Goal: Task Accomplishment & Management: Use online tool/utility

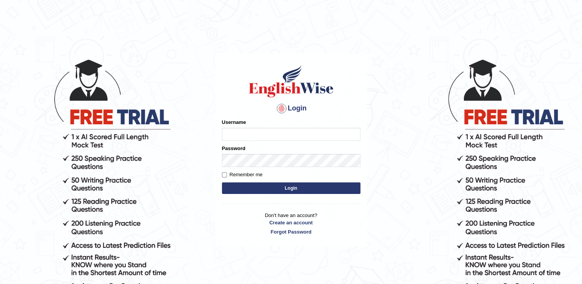
type input "NancyN"
click at [240, 184] on button "Login" at bounding box center [291, 188] width 138 height 12
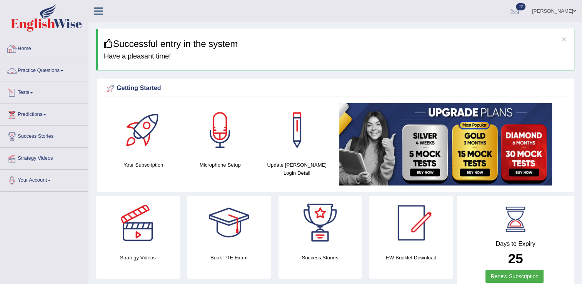
click at [33, 93] on span at bounding box center [31, 93] width 3 height 2
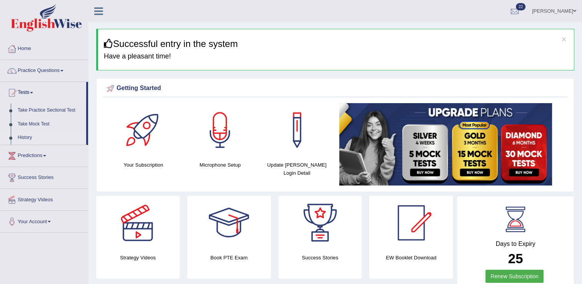
click at [31, 138] on link "History" at bounding box center [50, 138] width 72 height 14
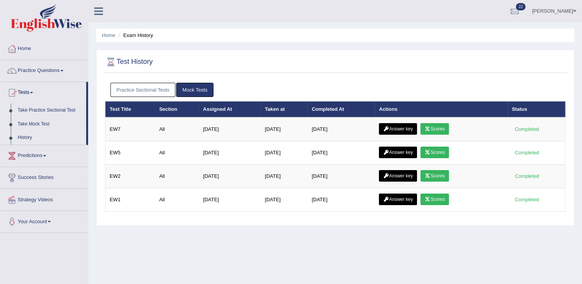
click at [149, 87] on link "Practice Sectional Tests" at bounding box center [142, 90] width 65 height 14
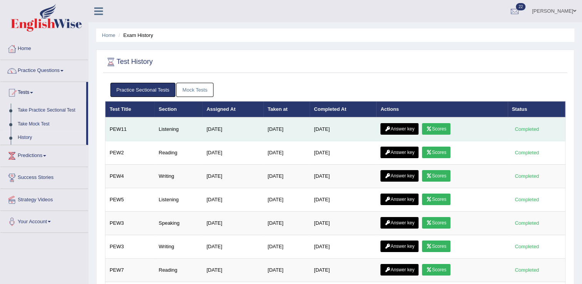
click at [405, 128] on link "Answer key" at bounding box center [399, 129] width 38 height 12
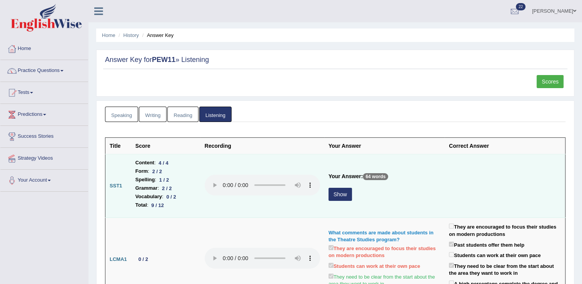
click at [338, 198] on button "Show" at bounding box center [339, 194] width 23 height 13
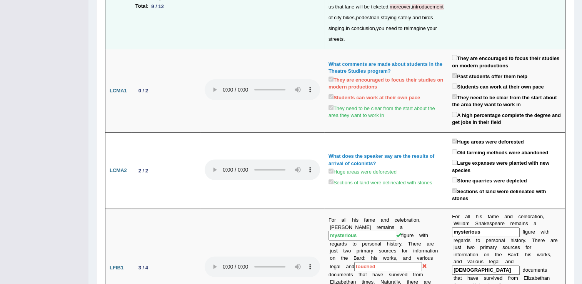
scroll to position [88, 0]
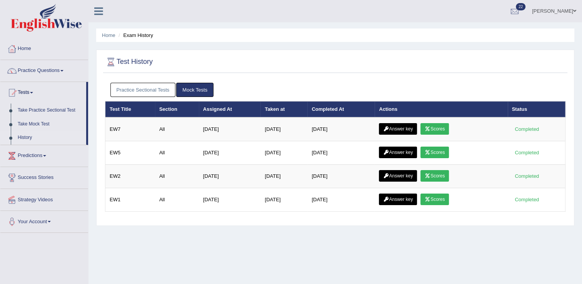
click at [148, 88] on link "Practice Sectional Tests" at bounding box center [142, 90] width 65 height 14
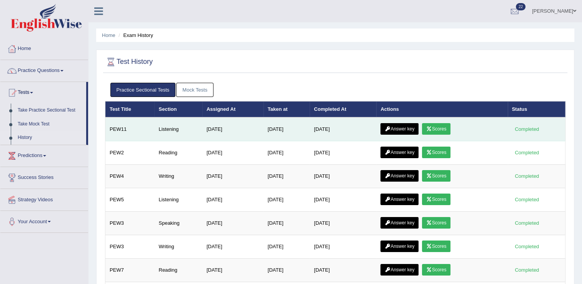
click at [431, 127] on icon at bounding box center [429, 129] width 6 height 5
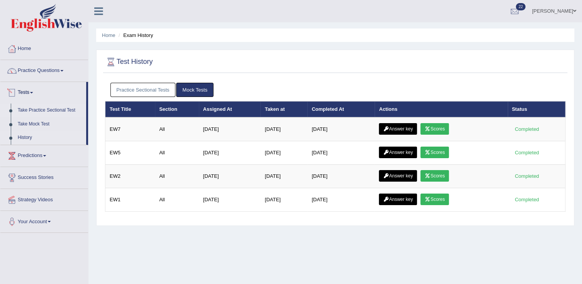
click at [42, 108] on link "Take Practice Sectional Test" at bounding box center [50, 110] width 72 height 14
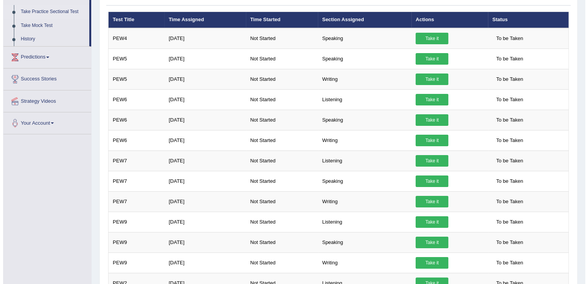
scroll to position [98, 0]
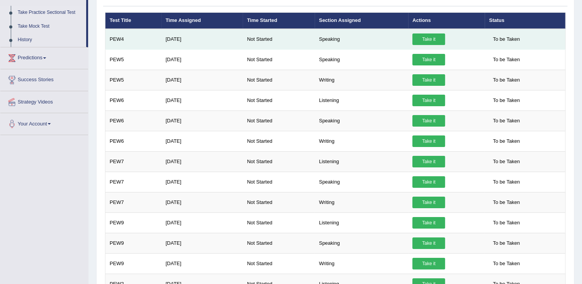
click at [424, 36] on link "Take it" at bounding box center [428, 39] width 33 height 12
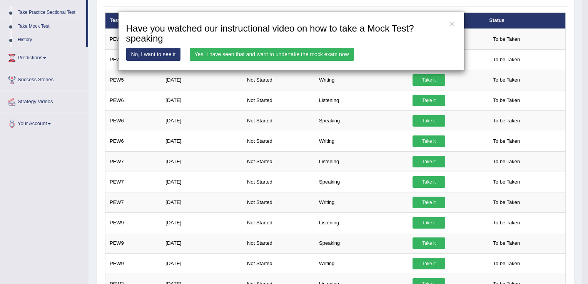
click at [311, 53] on link "Yes, I have seen that and want to undertake the mock exam now" at bounding box center [272, 54] width 164 height 13
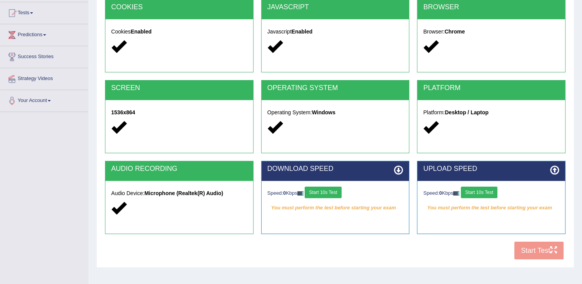
scroll to position [85, 0]
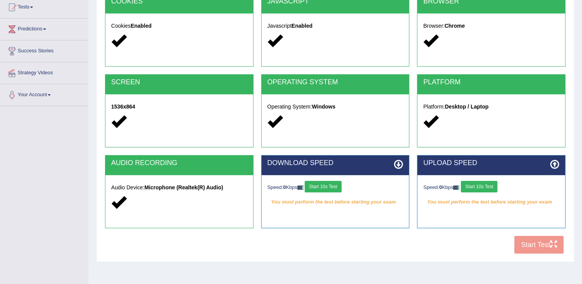
click at [478, 185] on button "Start 10s Test" at bounding box center [479, 187] width 37 height 12
drag, startPoint x: 327, startPoint y: 184, endPoint x: 443, endPoint y: 216, distance: 120.6
click at [443, 216] on div "UPLOAD SPEED Speed: 22676 Kbps Start 10s Test Your connection speed is fine!" at bounding box center [491, 191] width 148 height 73
drag, startPoint x: 320, startPoint y: 189, endPoint x: 306, endPoint y: 204, distance: 20.4
drag, startPoint x: 306, startPoint y: 204, endPoint x: 275, endPoint y: 165, distance: 49.6
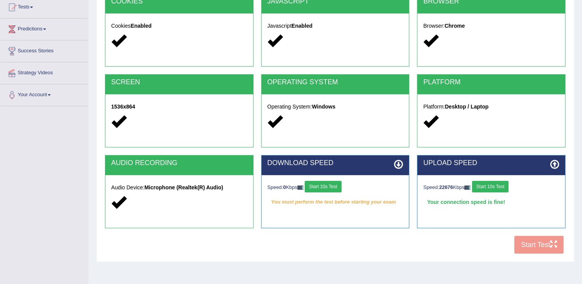
click at [275, 165] on h2 "DOWNLOAD SPEED" at bounding box center [335, 163] width 136 height 8
click at [328, 186] on button "Start 10s Test" at bounding box center [323, 187] width 37 height 12
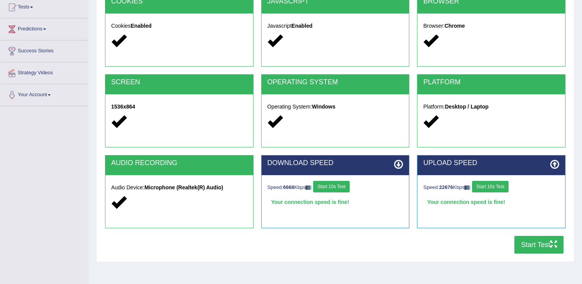
click at [539, 244] on button "Start Test" at bounding box center [538, 245] width 49 height 18
